Goal: Transaction & Acquisition: Subscribe to service/newsletter

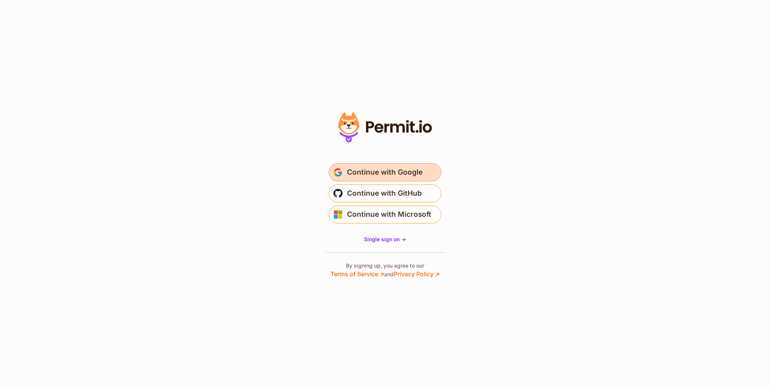
click at [393, 172] on span "Continue with Google" at bounding box center [385, 172] width 76 height 12
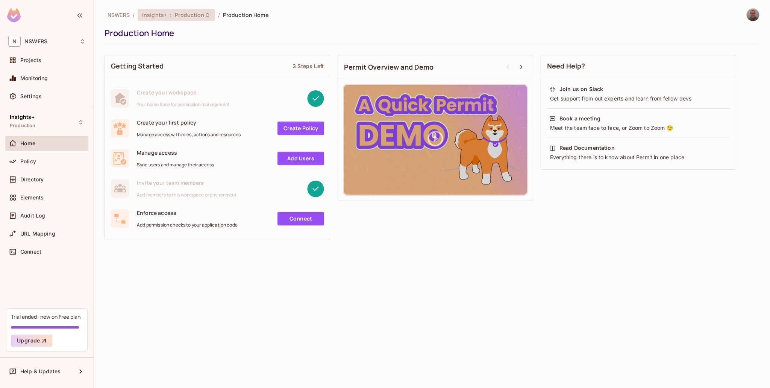
click at [164, 16] on span "Insights+" at bounding box center [154, 14] width 25 height 7
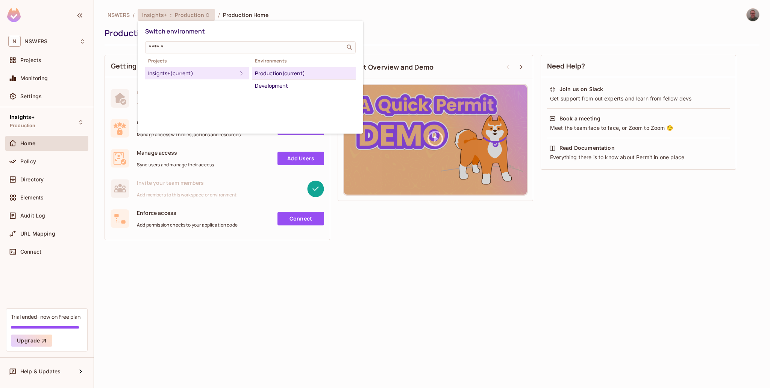
click at [164, 16] on div at bounding box center [385, 194] width 770 height 388
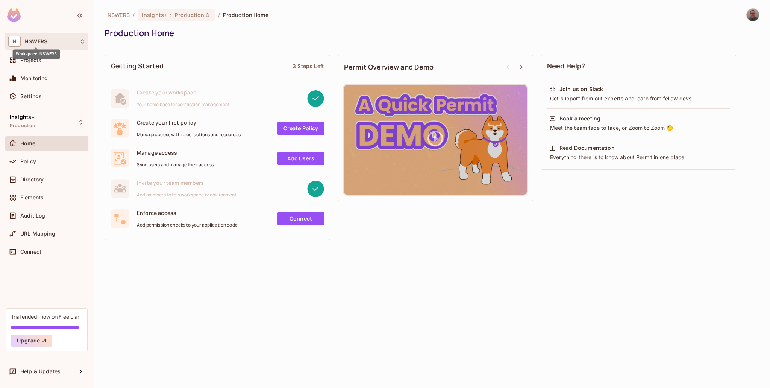
click at [44, 42] on span "NSWERS" at bounding box center [35, 41] width 23 height 6
click at [44, 42] on div at bounding box center [385, 194] width 770 height 388
click at [757, 15] on img at bounding box center [753, 15] width 12 height 12
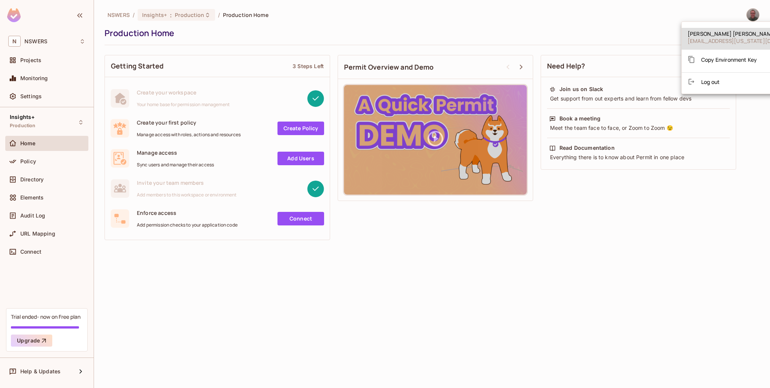
drag, startPoint x: 669, startPoint y: 290, endPoint x: 700, endPoint y: 255, distance: 46.4
click at [669, 290] on div at bounding box center [385, 194] width 770 height 388
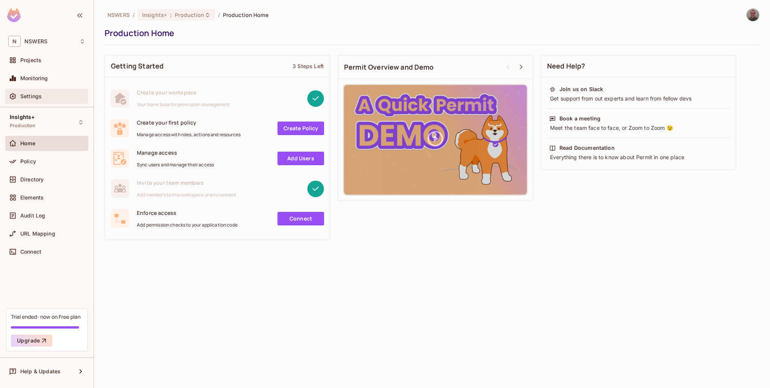
click at [24, 94] on span "Settings" at bounding box center [30, 96] width 21 height 6
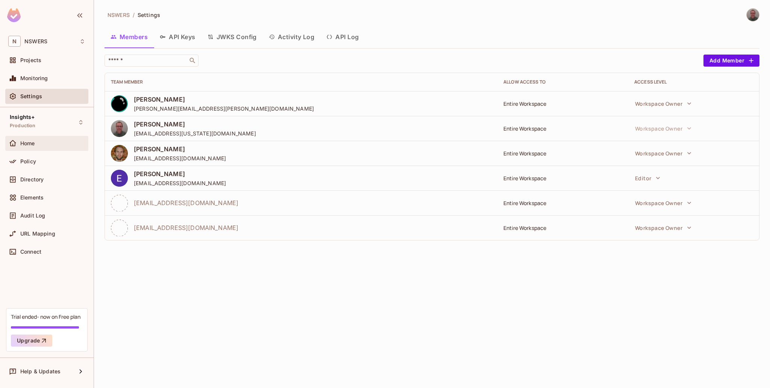
click at [42, 149] on div "Home" at bounding box center [46, 143] width 83 height 15
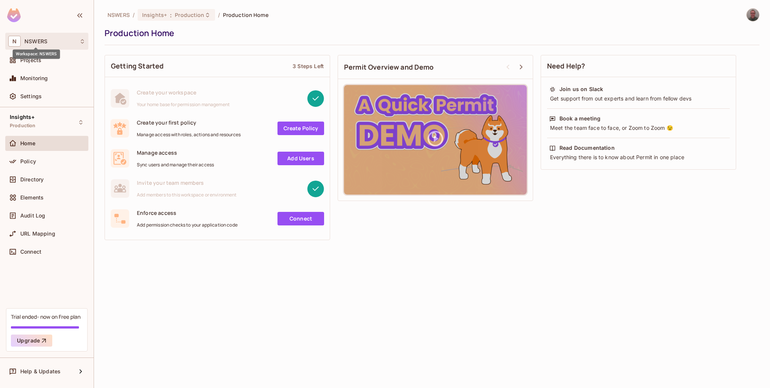
click at [36, 41] on span "NSWERS" at bounding box center [35, 41] width 23 height 6
click at [105, 113] on div at bounding box center [385, 194] width 770 height 388
click at [30, 60] on span "Projects" at bounding box center [30, 60] width 21 height 6
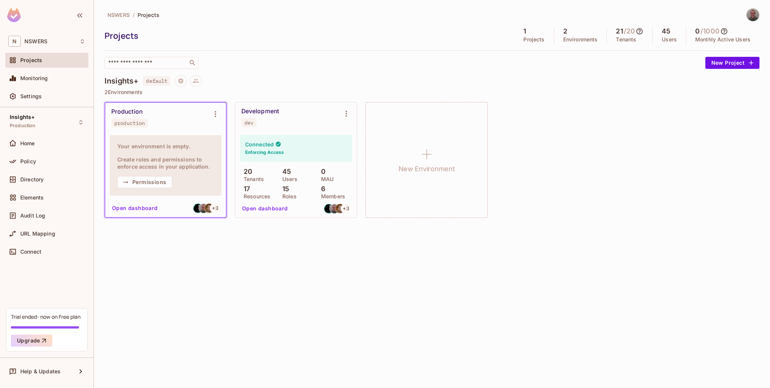
click at [642, 30] on icon at bounding box center [640, 31] width 8 height 8
click at [642, 30] on div at bounding box center [385, 194] width 770 height 388
click at [164, 264] on div "NSWERS / Projects Projects 1 Projects 2 Environments 21 / 20 Tenants 45 Users 0…" at bounding box center [432, 194] width 676 height 388
click at [253, 209] on button "Open dashboard" at bounding box center [265, 208] width 52 height 12
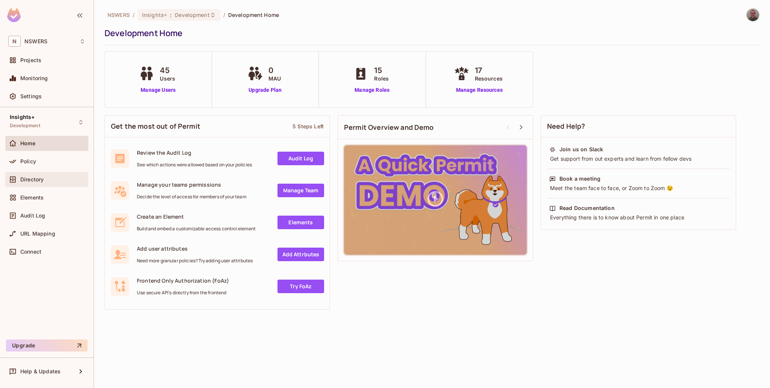
click at [24, 186] on div "Directory" at bounding box center [46, 179] width 83 height 15
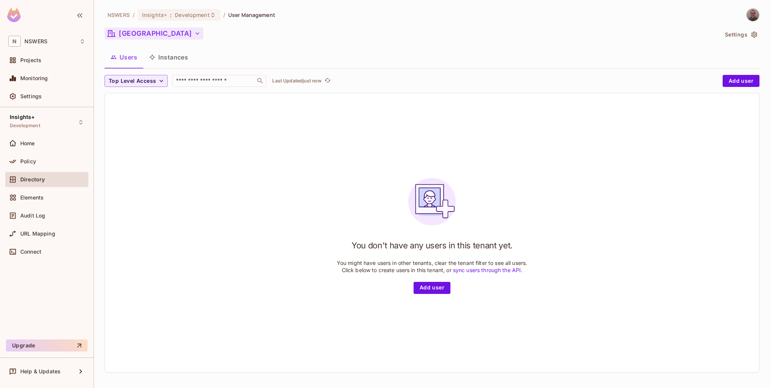
click at [181, 31] on button "Central Community College" at bounding box center [154, 33] width 99 height 12
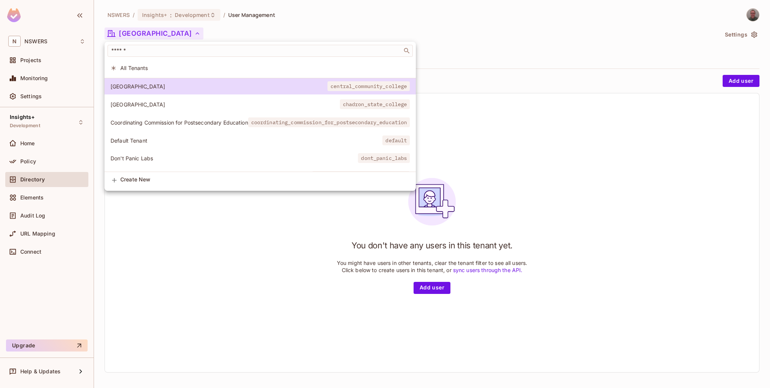
click at [209, 299] on div at bounding box center [385, 194] width 770 height 388
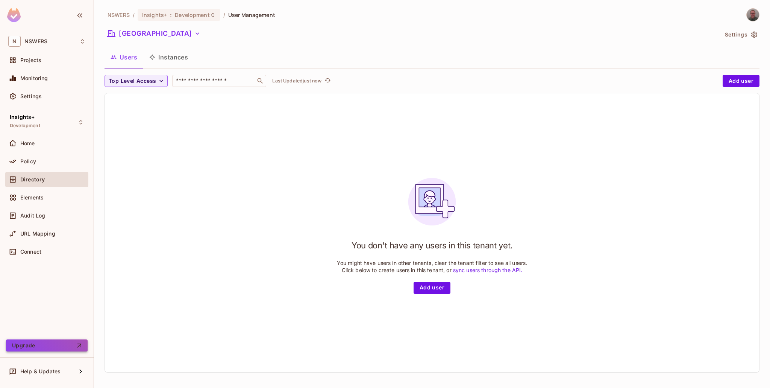
click at [46, 347] on button "Upgrade" at bounding box center [47, 345] width 82 height 12
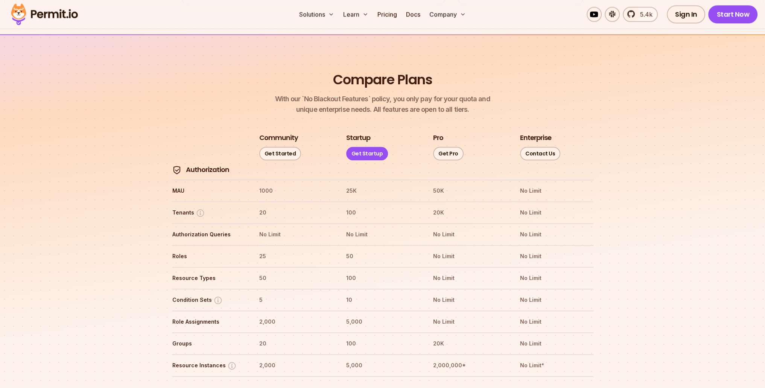
scroll to position [827, 0]
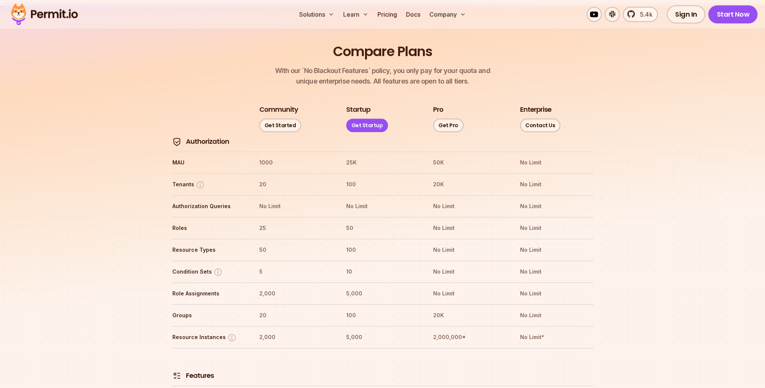
click at [349, 178] on th "100" at bounding box center [382, 184] width 73 height 12
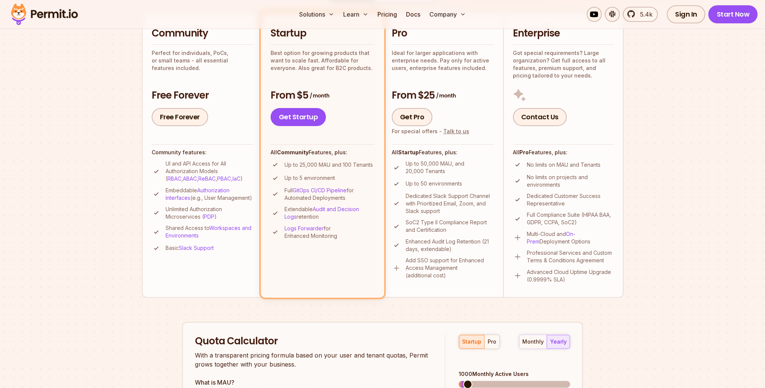
scroll to position [188, 0]
click at [303, 117] on link "Get Startup" at bounding box center [298, 117] width 56 height 18
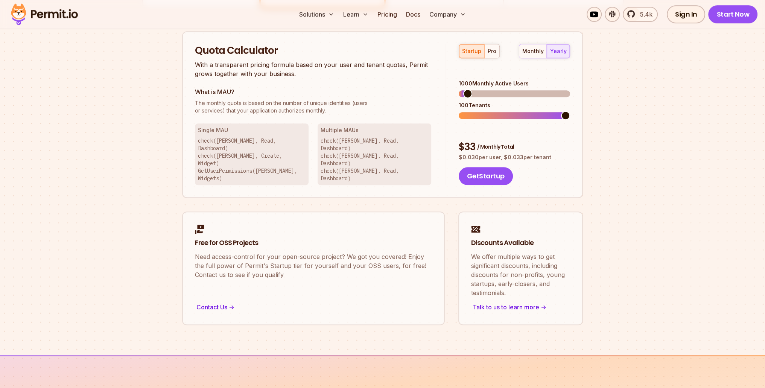
scroll to position [480, 0]
click at [570, 110] on span at bounding box center [565, 114] width 9 height 9
click at [458, 88] on span at bounding box center [462, 92] width 9 height 9
click at [481, 110] on span at bounding box center [485, 114] width 9 height 9
click at [458, 88] on span at bounding box center [462, 92] width 9 height 9
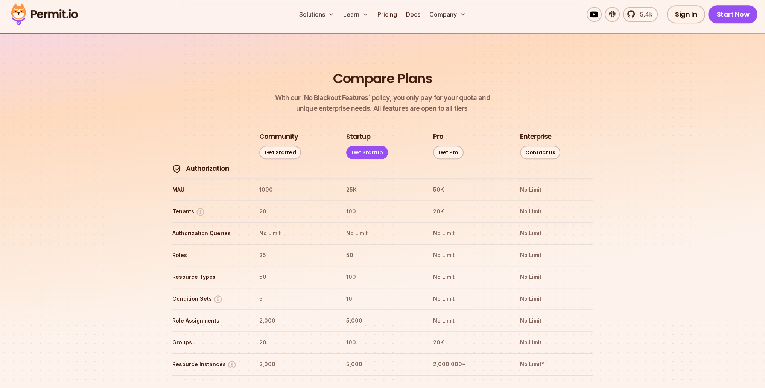
scroll to position [799, 0]
